Goal: Task Accomplishment & Management: Manage account settings

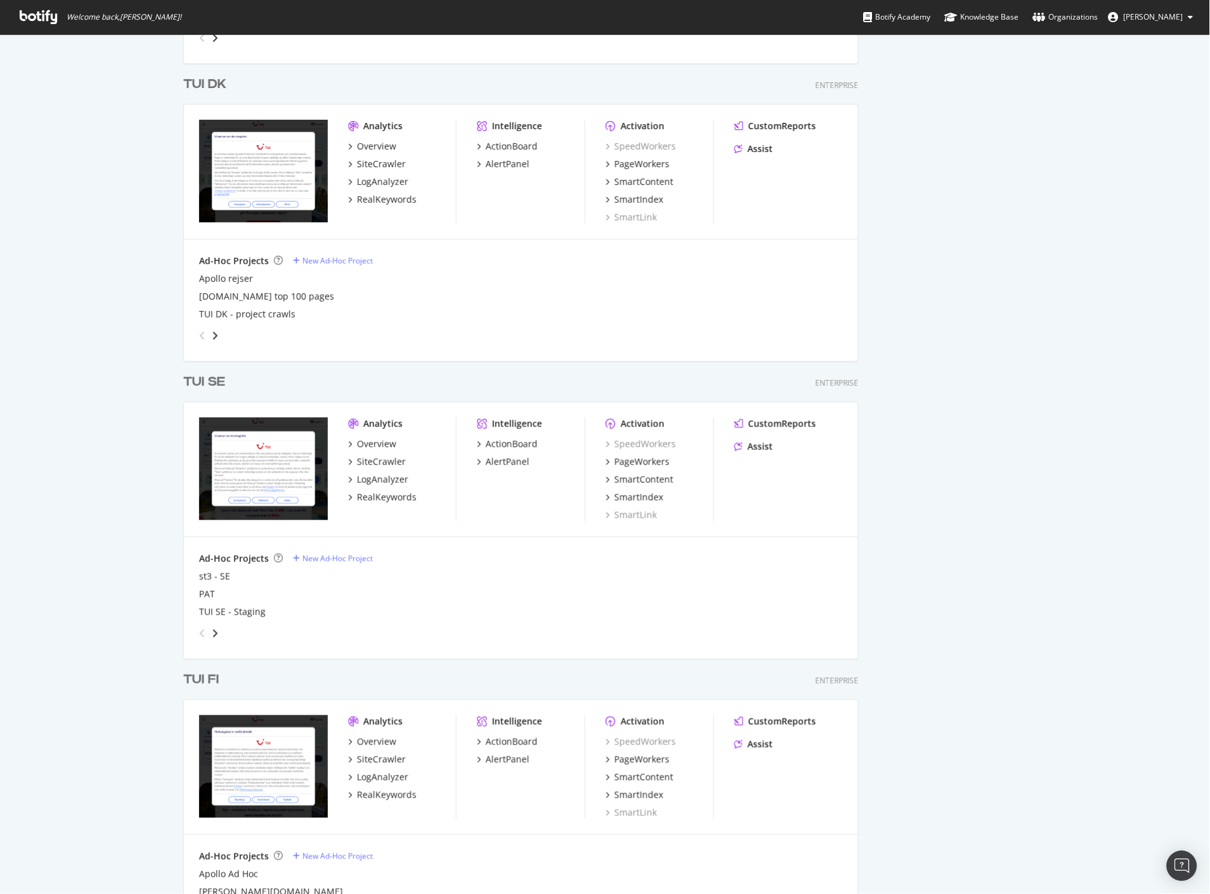
scroll to position [1409, 0]
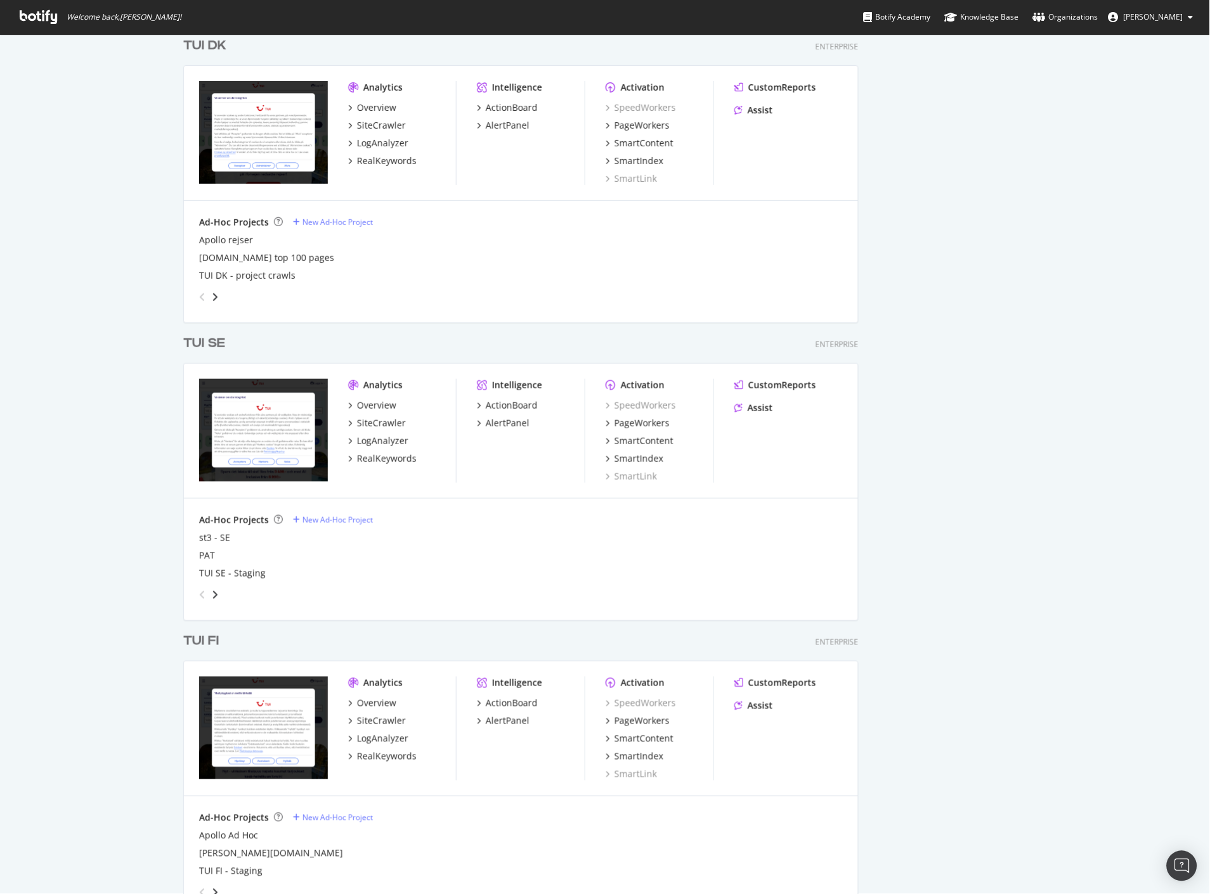
click at [195, 637] on div "TUI FI" at bounding box center [201, 642] width 36 height 18
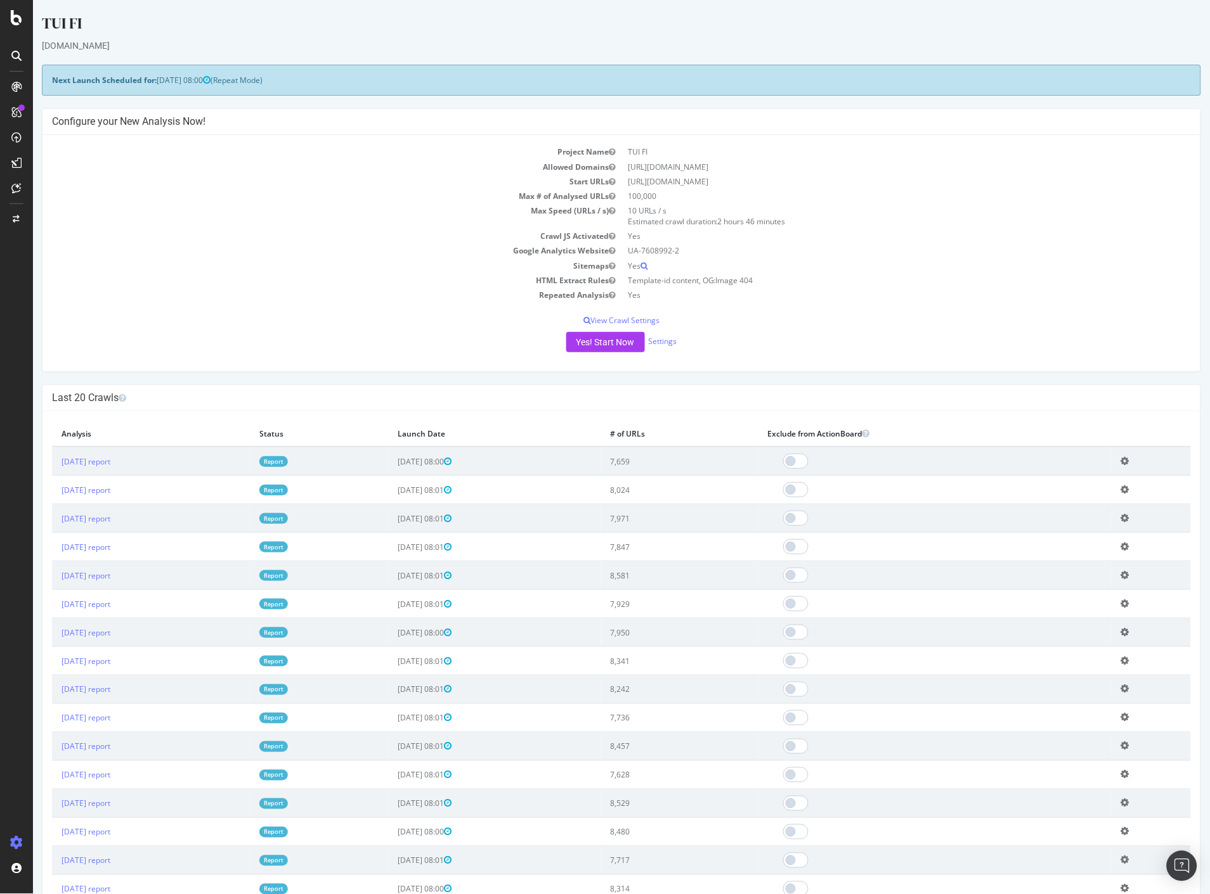
click at [287, 459] on link "Report" at bounding box center [273, 461] width 29 height 11
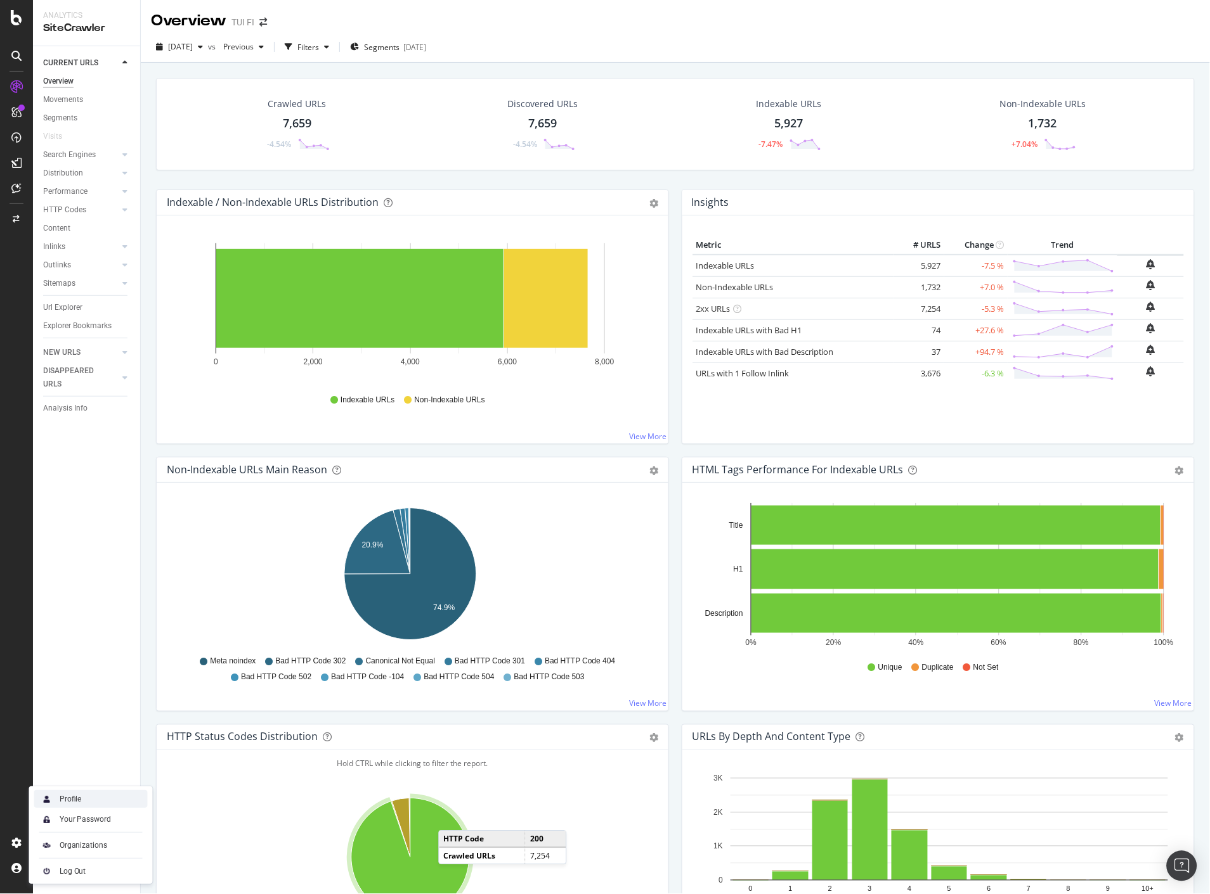
click at [72, 800] on div "Profile" at bounding box center [71, 799] width 22 height 10
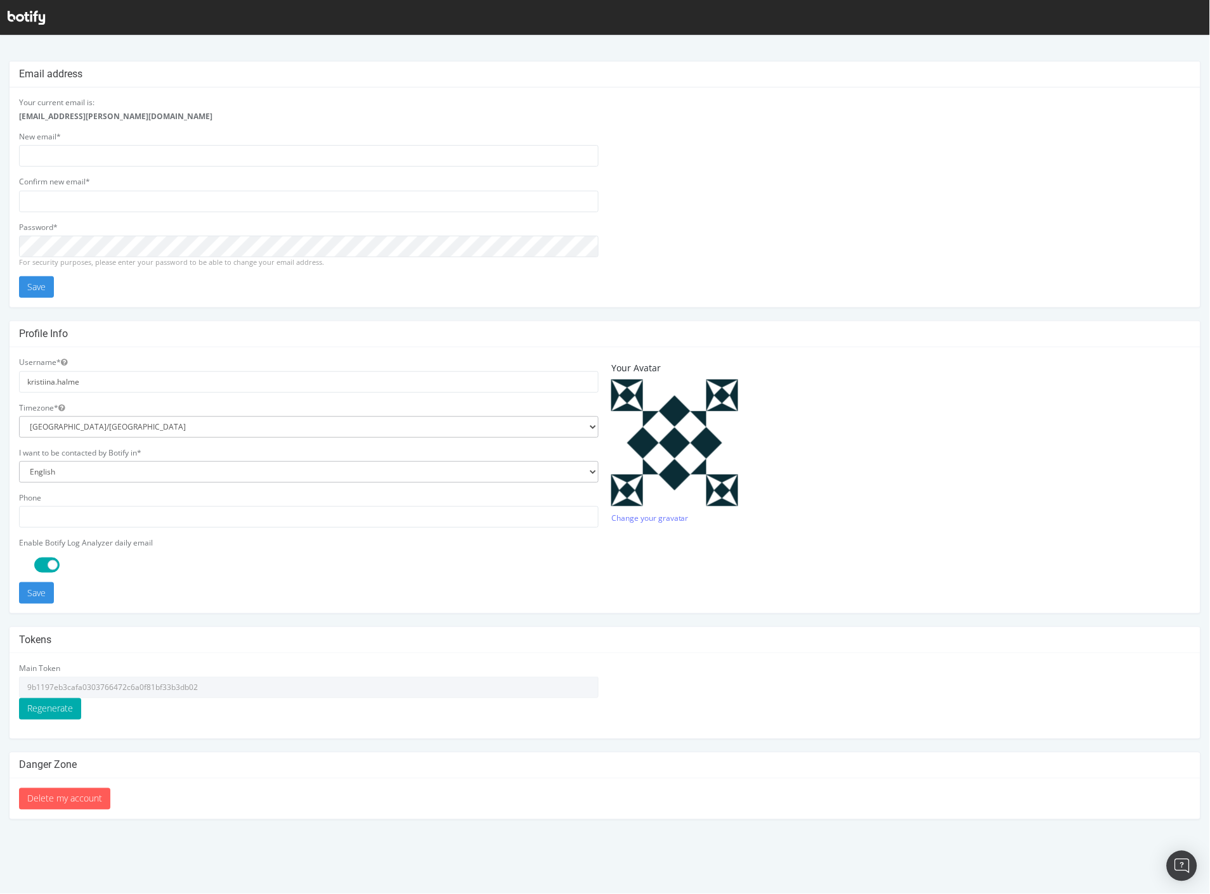
click at [32, 15] on icon at bounding box center [26, 18] width 37 height 14
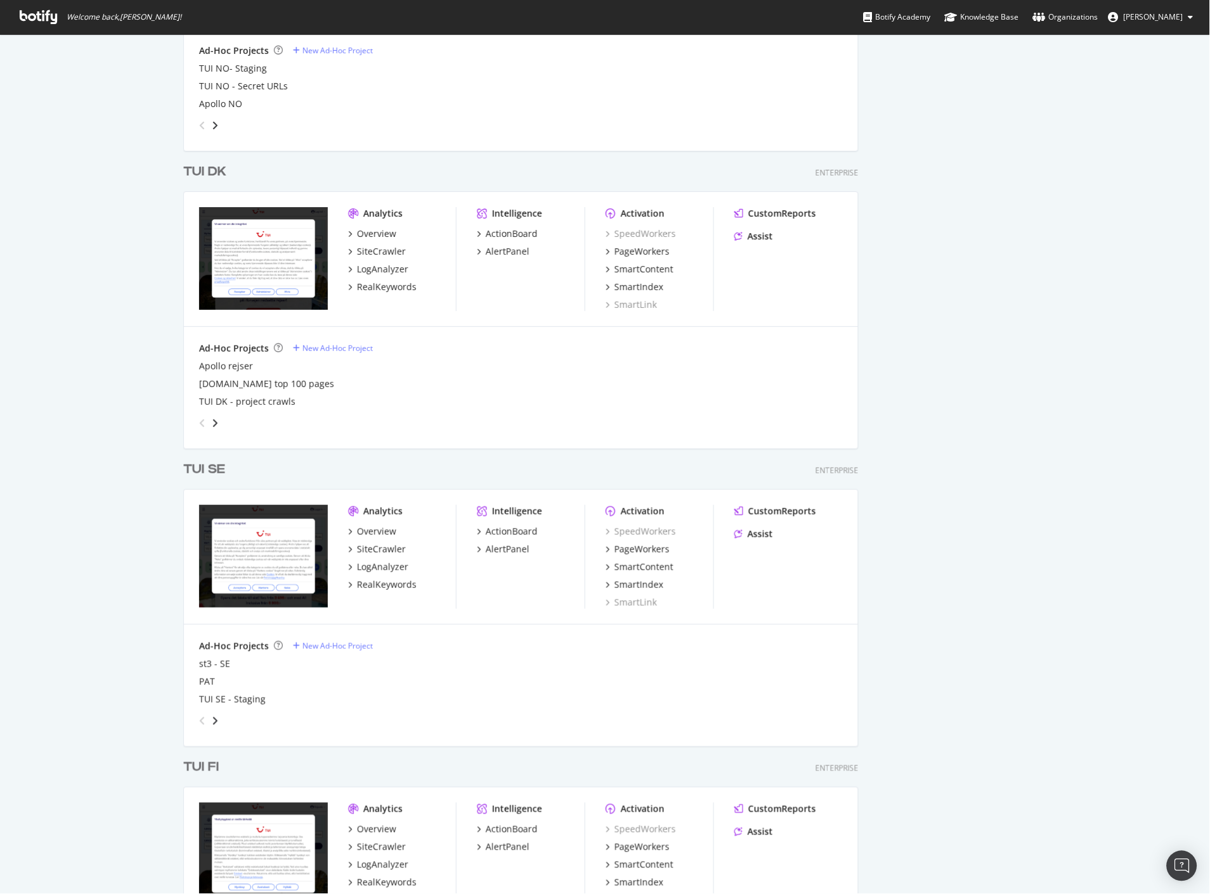
scroll to position [1338, 0]
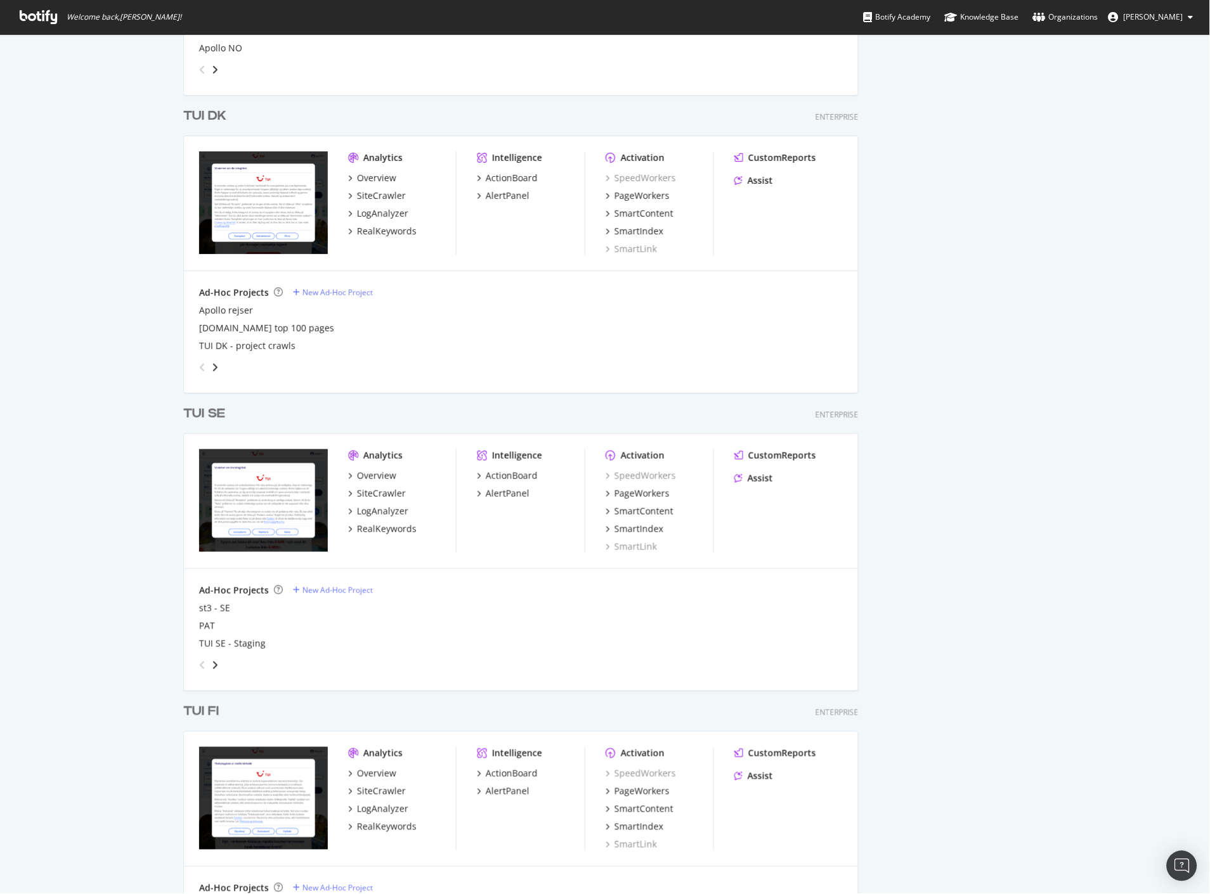
click at [208, 711] on div "TUI FI" at bounding box center [201, 712] width 36 height 18
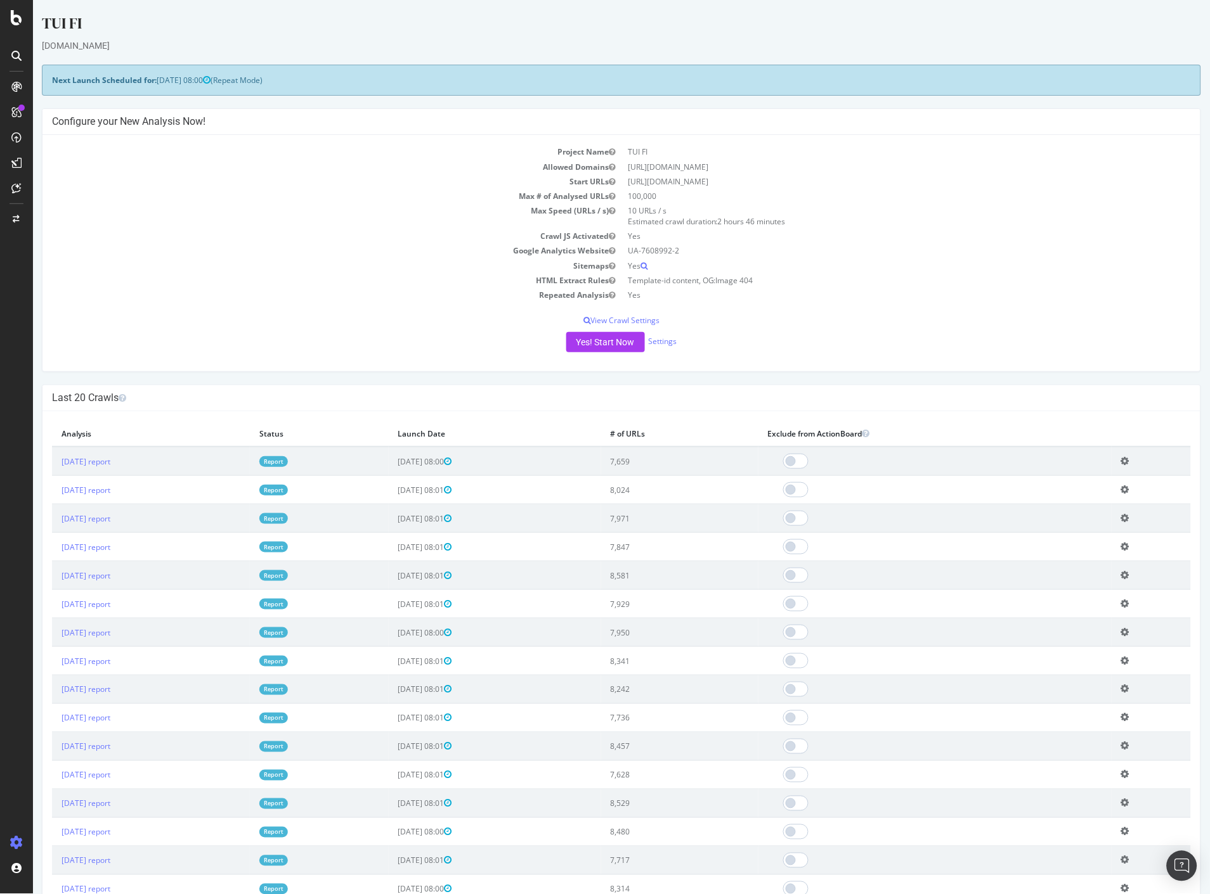
click at [326, 453] on td "Report" at bounding box center [318, 461] width 139 height 29
click at [287, 461] on link "Report" at bounding box center [273, 461] width 29 height 11
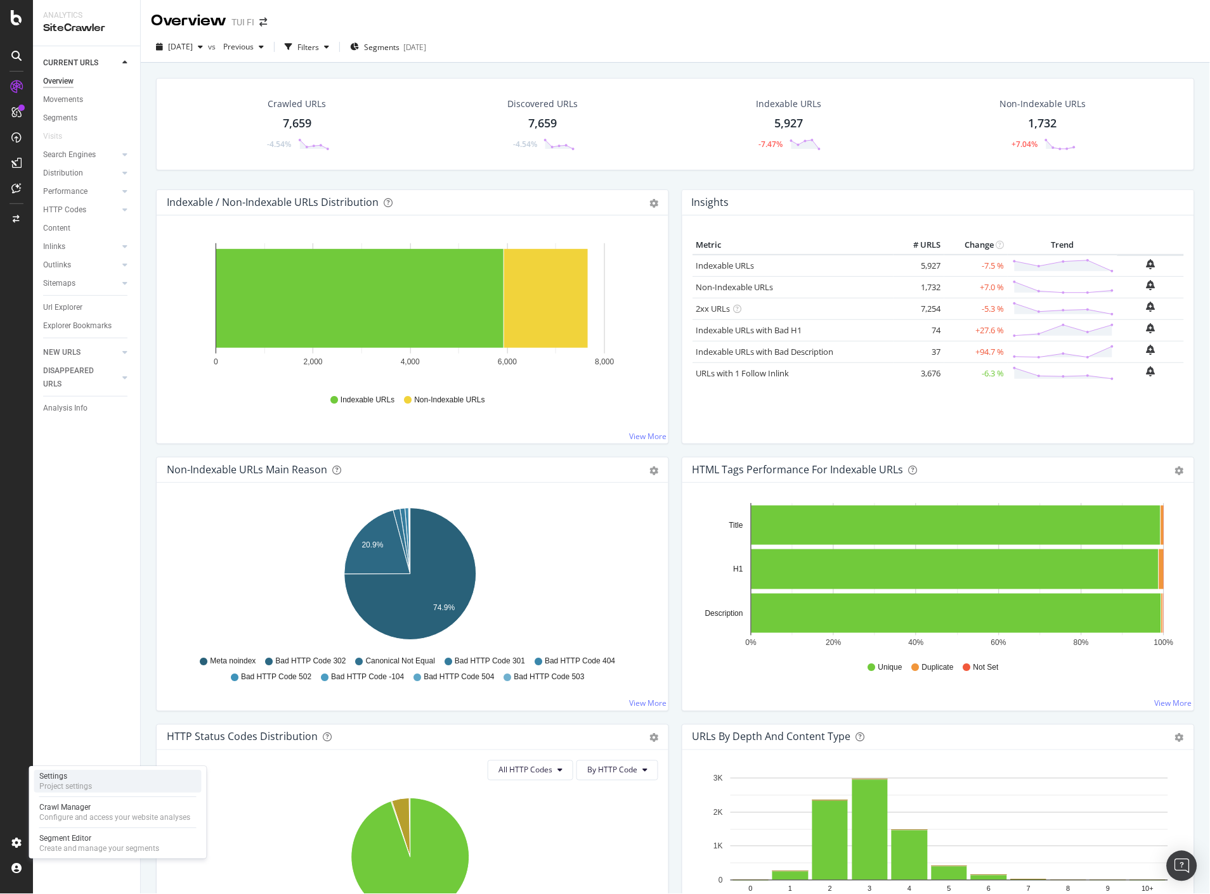
click at [70, 787] on div "Project settings" at bounding box center [65, 787] width 53 height 10
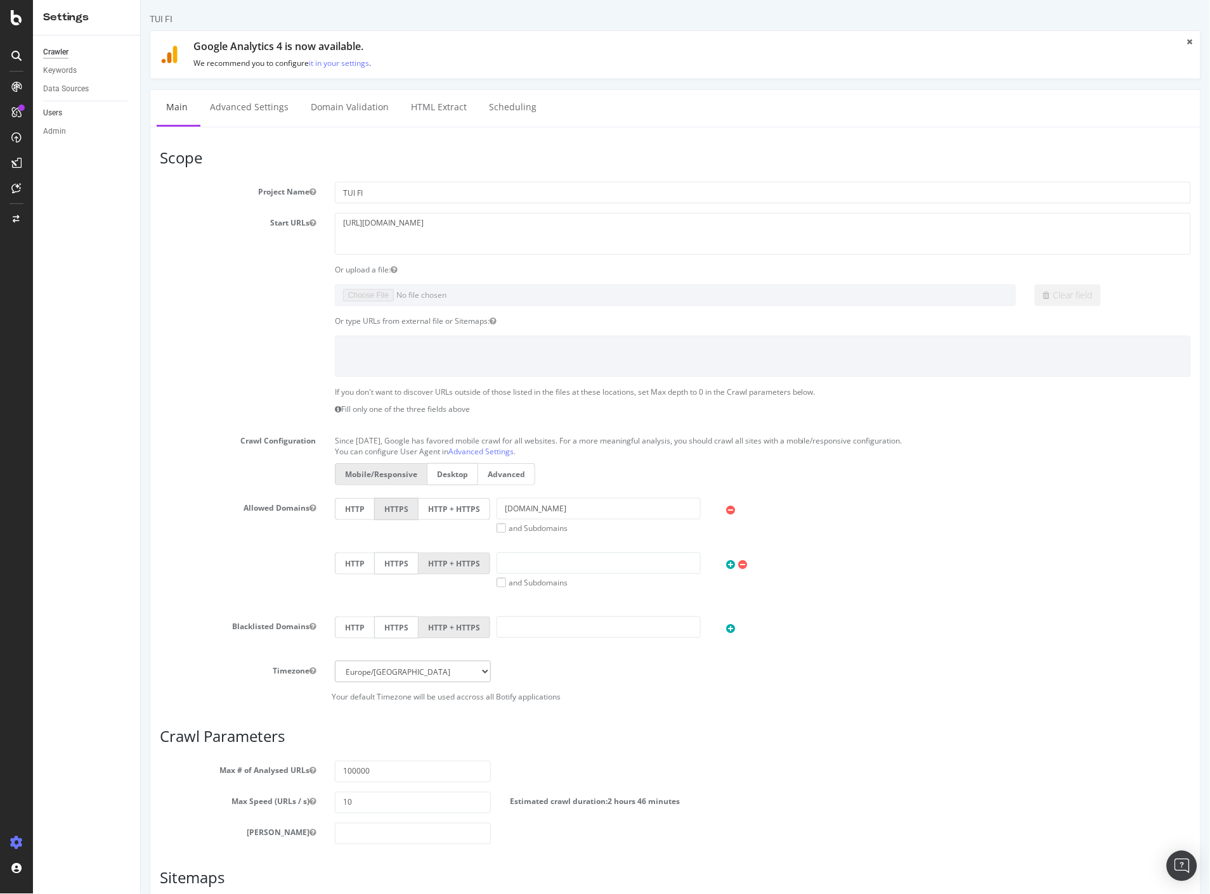
click at [62, 109] on link "Users" at bounding box center [87, 113] width 88 height 13
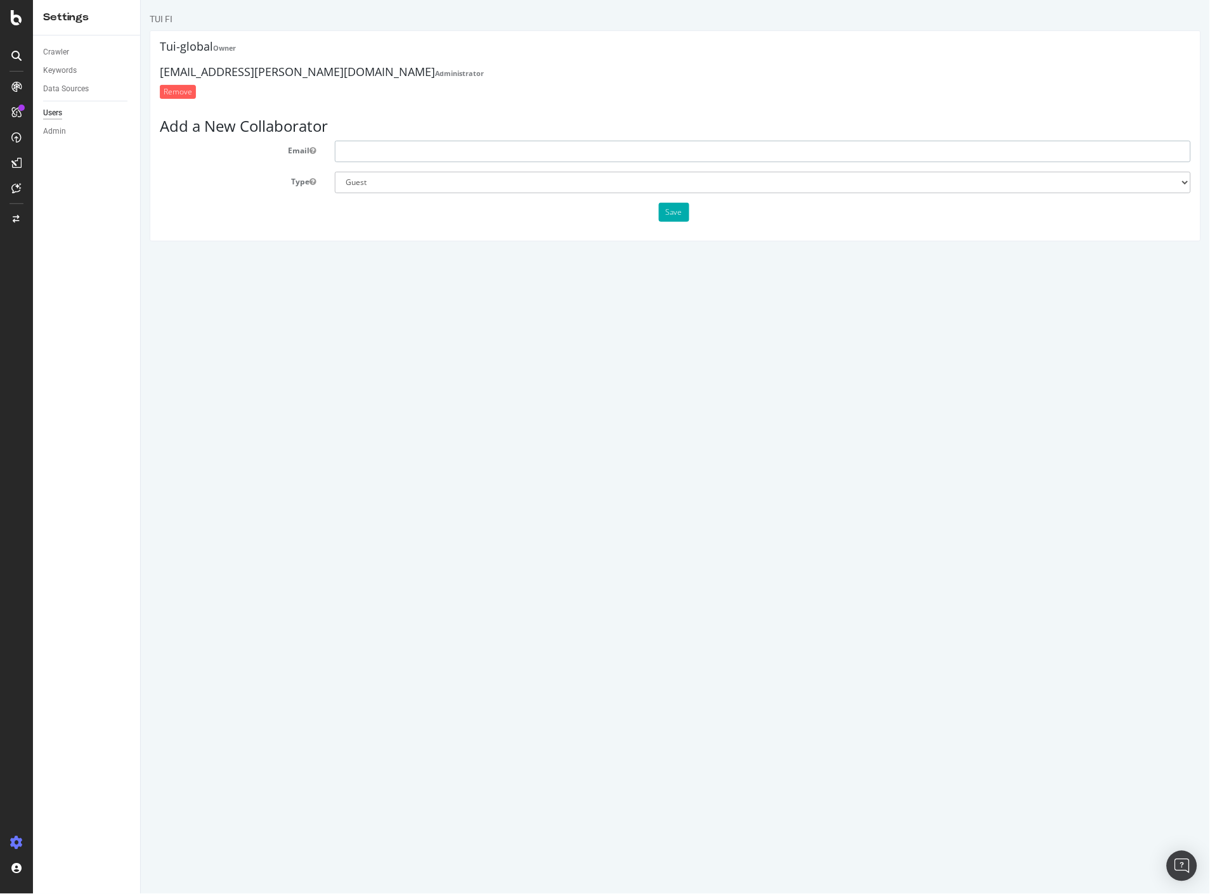
click at [378, 155] on input "text" at bounding box center [762, 152] width 856 height 22
type input "[EMAIL_ADDRESS][PERSON_NAME][DOMAIN_NAME]"
click at [459, 181] on select "Administrator Guest" at bounding box center [762, 183] width 856 height 22
click at [334, 172] on select "Administrator Guest" at bounding box center [762, 183] width 856 height 22
click at [676, 214] on button "Save" at bounding box center [673, 212] width 30 height 19
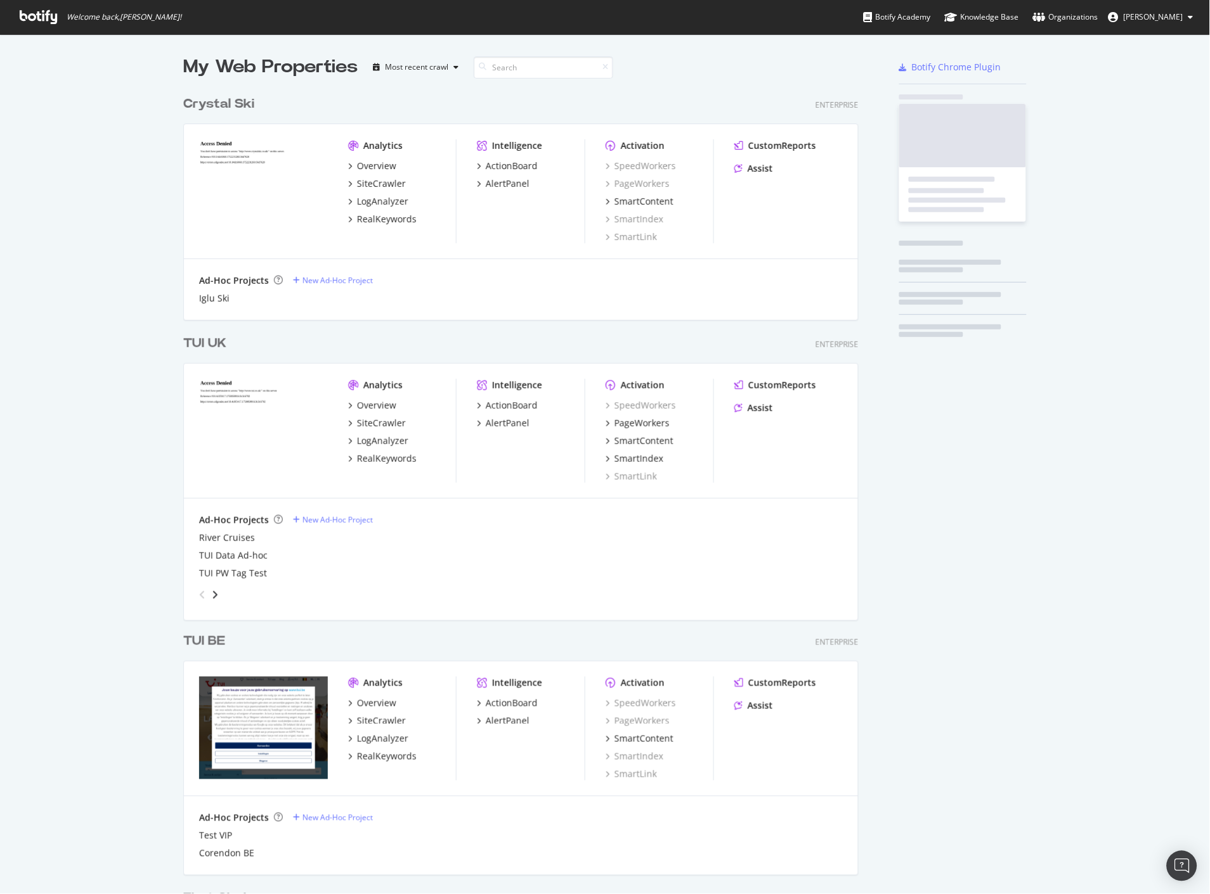
scroll to position [2531, 675]
